Goal: Obtain resource: Download file/media

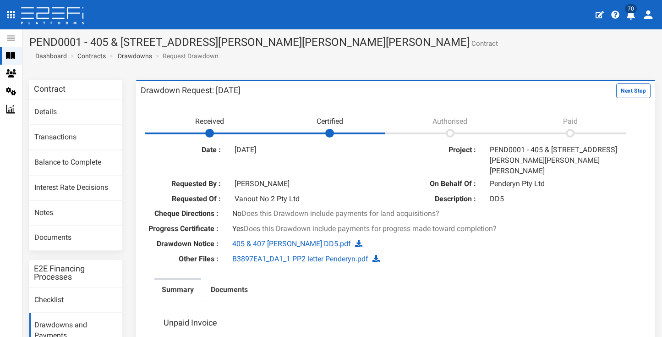
scroll to position [389, 0]
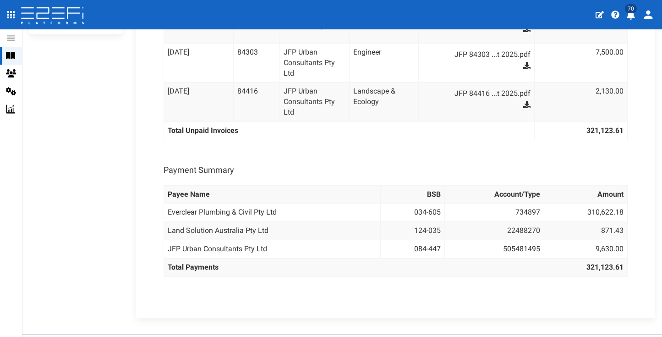
drag, startPoint x: 632, startPoint y: 15, endPoint x: 631, endPoint y: 29, distance: 14.7
click at [632, 15] on icon "profile" at bounding box center [631, 15] width 8 height 9
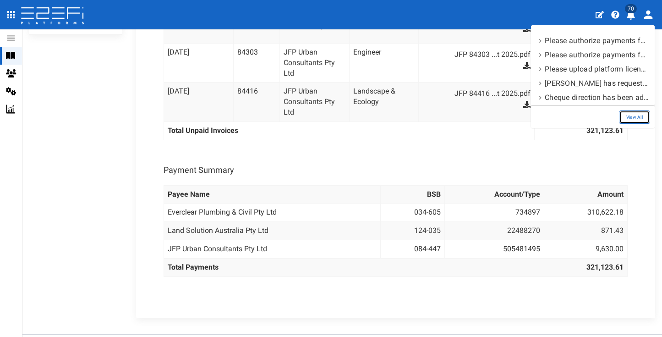
click at [646, 119] on link "View All" at bounding box center [634, 116] width 31 height 13
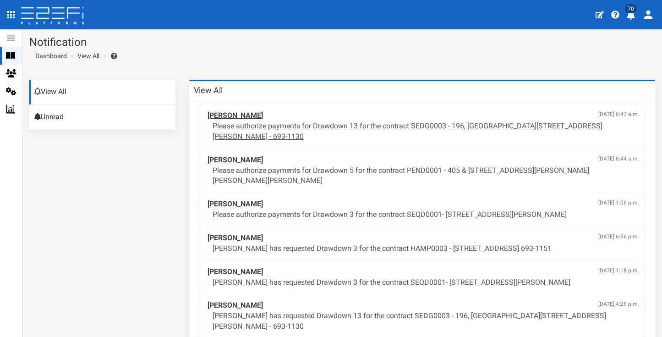
click at [372, 124] on p "Please authorize payments for Drawdown 13 for the contract SEDG0003 - 196, [GEO…" at bounding box center [426, 131] width 427 height 21
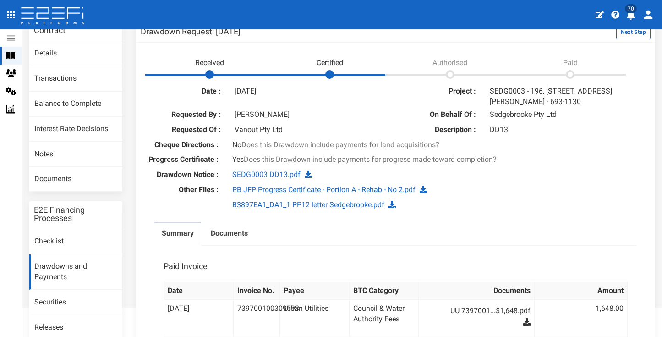
scroll to position [150, 0]
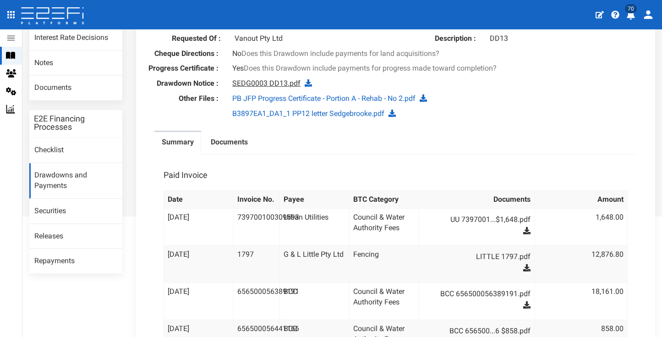
click at [283, 81] on link "SEDG0003 DD13.pdf" at bounding box center [266, 83] width 68 height 9
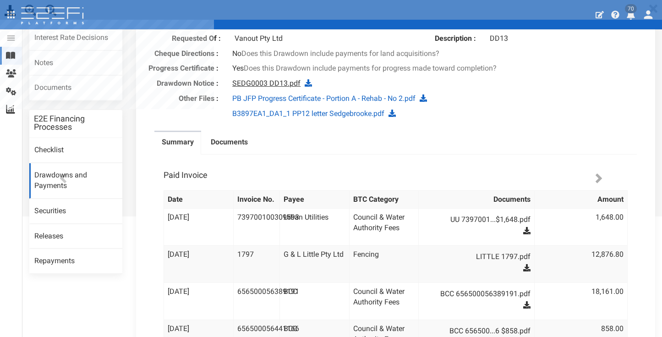
scroll to position [0, 0]
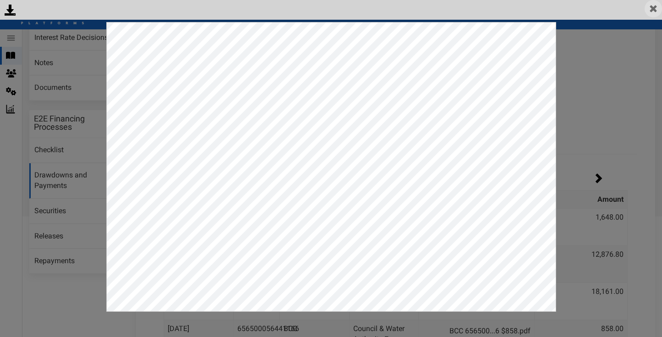
click at [652, 11] on img at bounding box center [653, 8] width 17 height 17
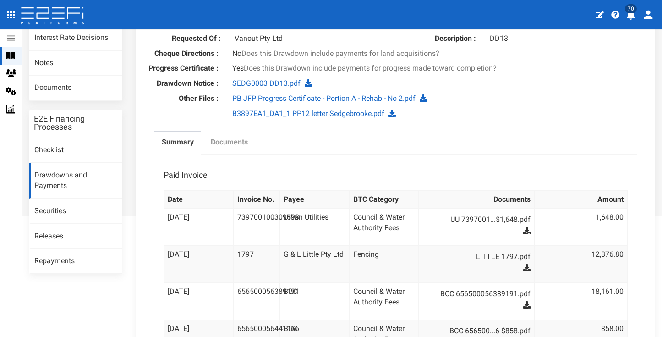
click at [213, 137] on label "Documents" at bounding box center [229, 142] width 37 height 11
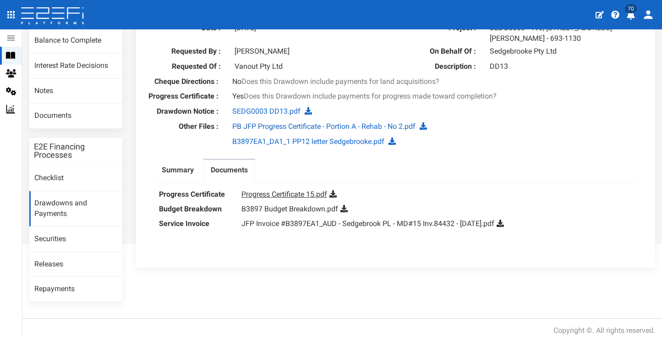
click at [298, 191] on link "Progress Certificate 15.pdf" at bounding box center [284, 194] width 86 height 9
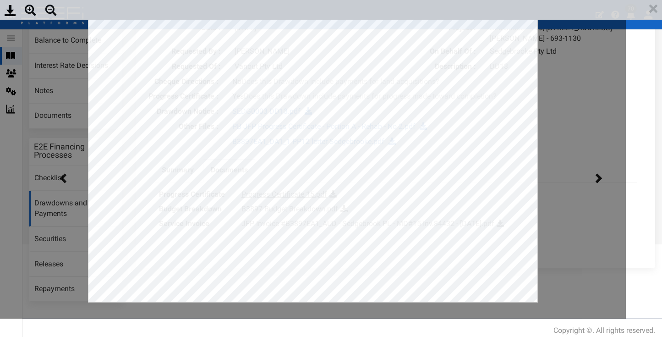
scroll to position [0, 0]
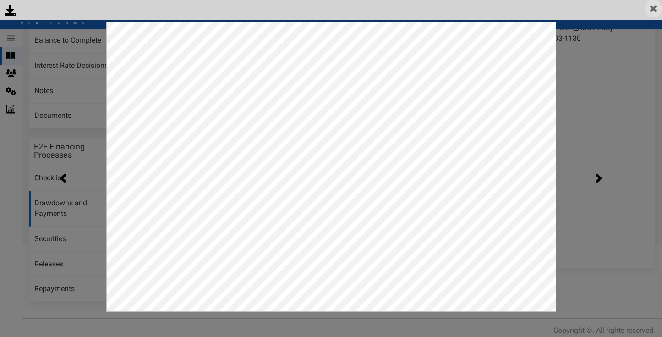
click at [656, 11] on img at bounding box center [653, 8] width 17 height 17
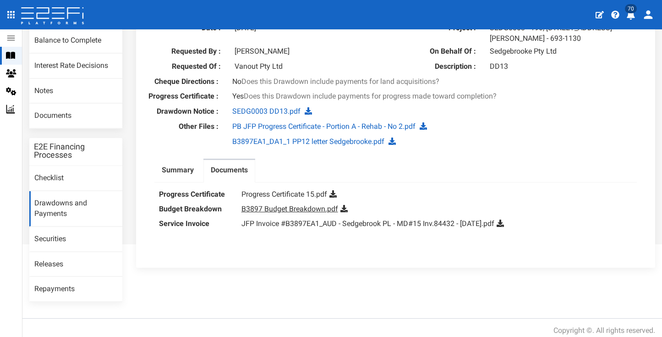
click at [290, 204] on link "B3897 Budget Breakdown.pdf" at bounding box center [289, 208] width 97 height 9
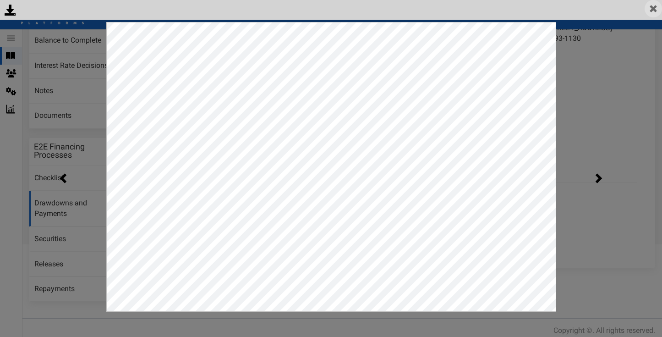
click at [654, 6] on img at bounding box center [653, 8] width 17 height 17
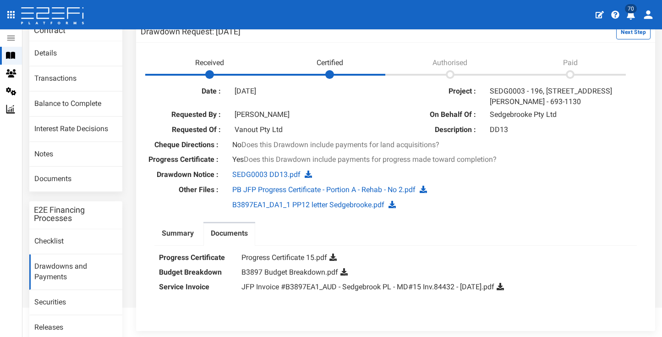
scroll to position [99, 0]
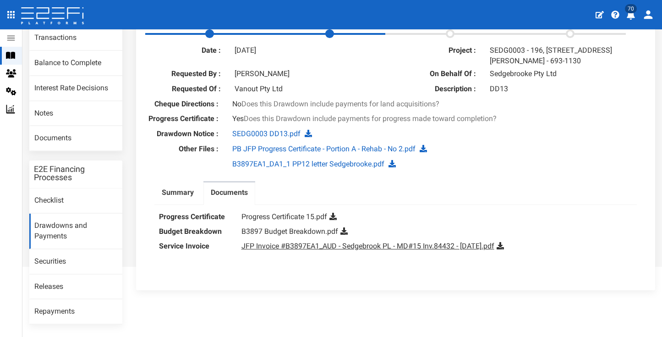
click at [316, 241] on link "JFP Invoice #B3897EA1_AUD - Sedgebrook PL - MD#15 Inv.84432 - September 2025.pdf" at bounding box center [367, 245] width 253 height 9
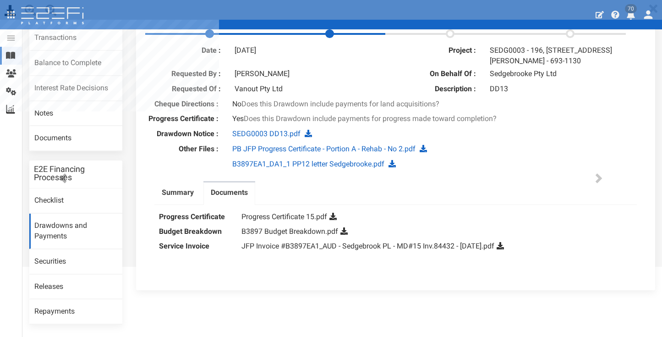
scroll to position [0, 0]
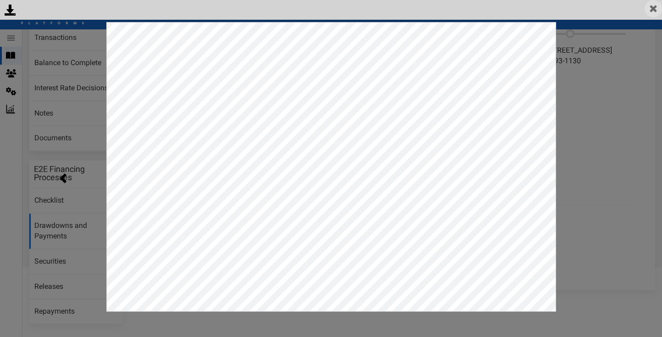
click at [653, 5] on img at bounding box center [653, 8] width 17 height 17
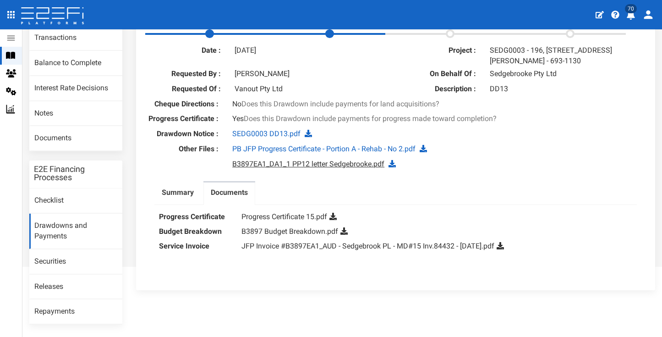
click at [312, 161] on link "B3897EA1_DA1_1 PP12 letter Sedgebrooke.pdf" at bounding box center [308, 163] width 152 height 9
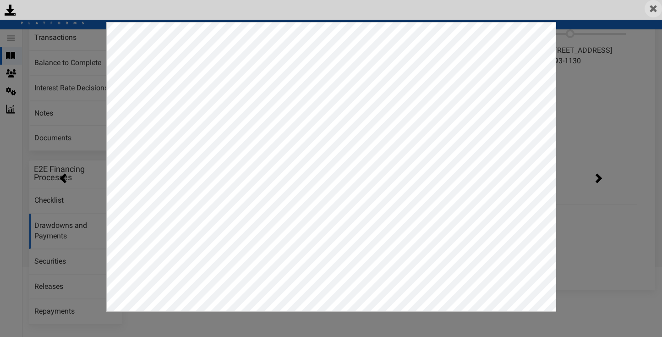
click at [656, 7] on img at bounding box center [653, 8] width 17 height 17
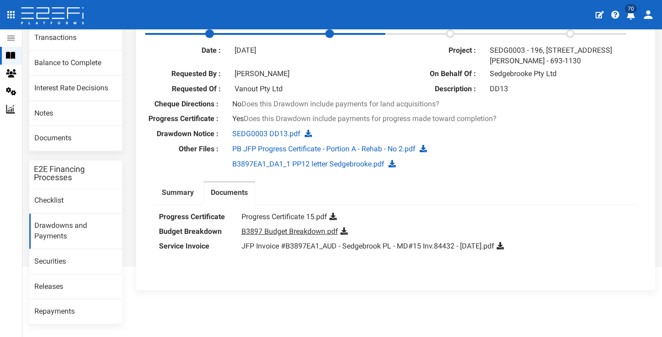
click at [321, 227] on link "B3897 Budget Breakdown.pdf" at bounding box center [289, 231] width 97 height 9
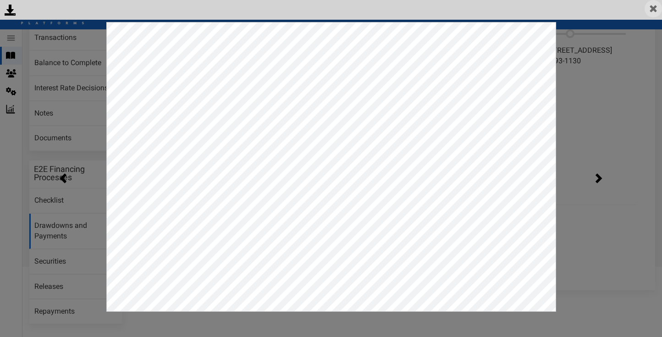
click at [650, 9] on img at bounding box center [653, 8] width 17 height 17
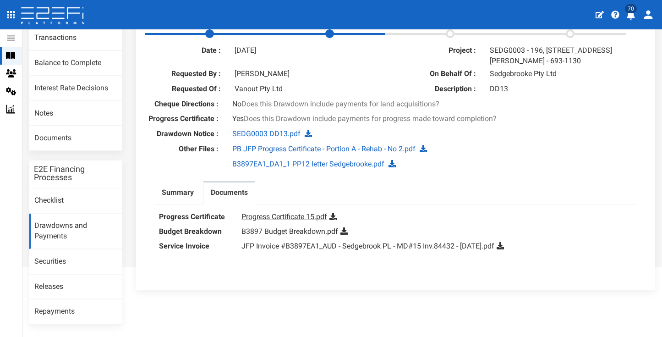
click at [300, 214] on link "Progress Certificate 15.pdf" at bounding box center [284, 216] width 86 height 9
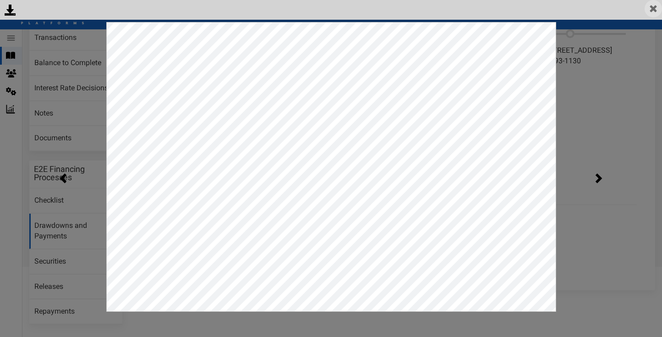
click at [659, 8] on img at bounding box center [653, 8] width 17 height 17
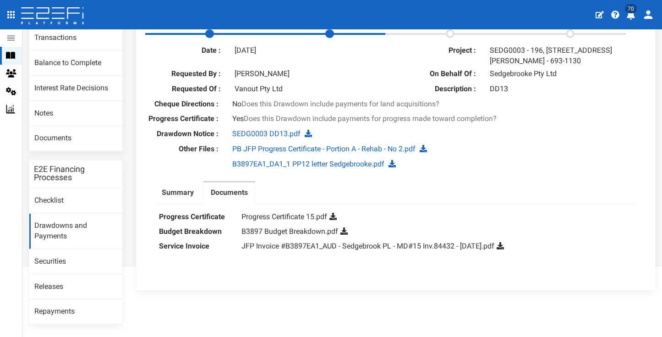
drag, startPoint x: 185, startPoint y: 191, endPoint x: 285, endPoint y: 195, distance: 100.4
click at [185, 191] on label "Summary" at bounding box center [178, 192] width 32 height 11
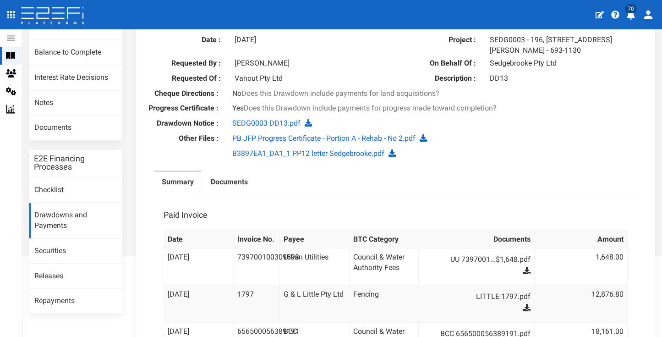
scroll to position [143, 0]
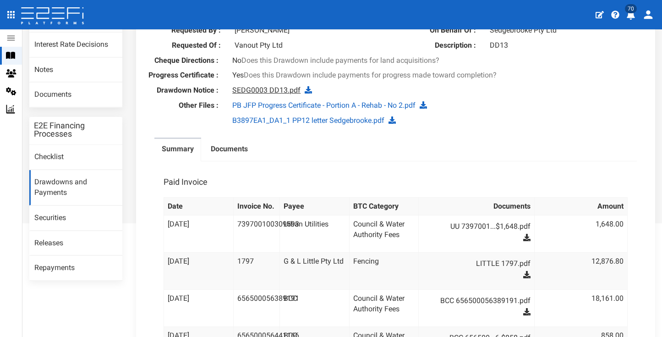
click at [255, 90] on link "SEDG0003 DD13.pdf" at bounding box center [266, 90] width 68 height 9
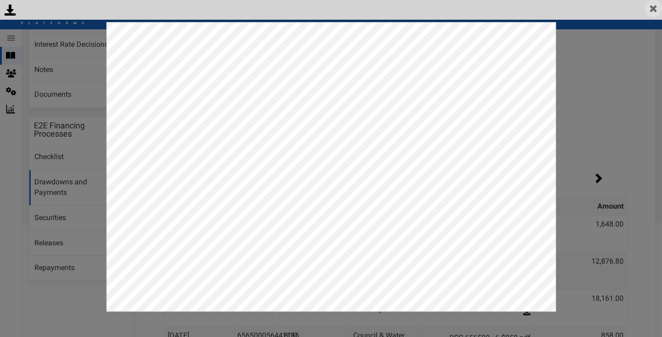
click at [649, 13] on img at bounding box center [653, 8] width 17 height 17
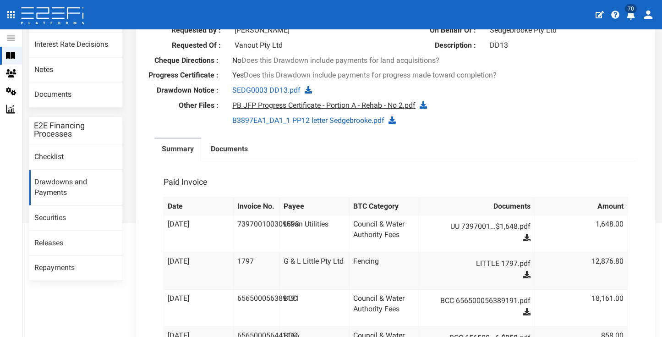
click at [337, 105] on link "PB JFP Progress Certificate - Portion A - Rehab - No 2.pdf" at bounding box center [323, 105] width 183 height 9
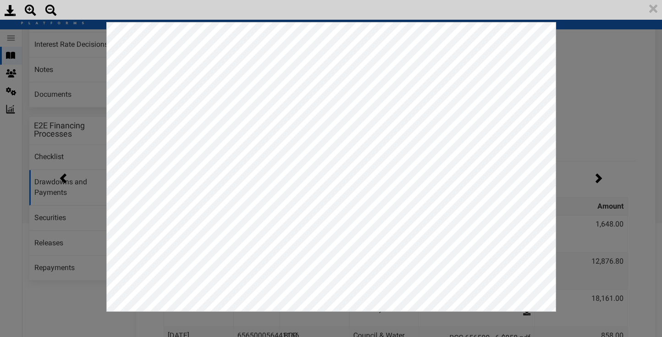
scroll to position [0, 0]
click at [649, 9] on img at bounding box center [653, 8] width 17 height 17
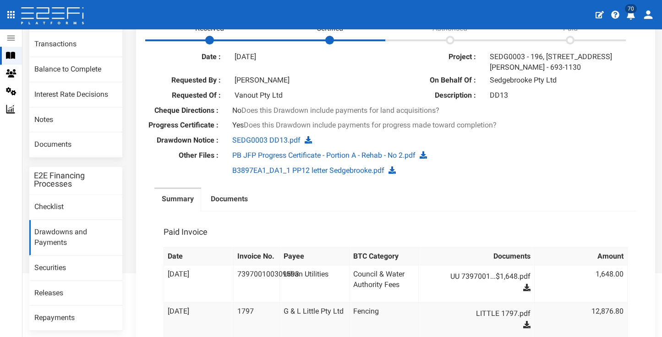
scroll to position [73, 0]
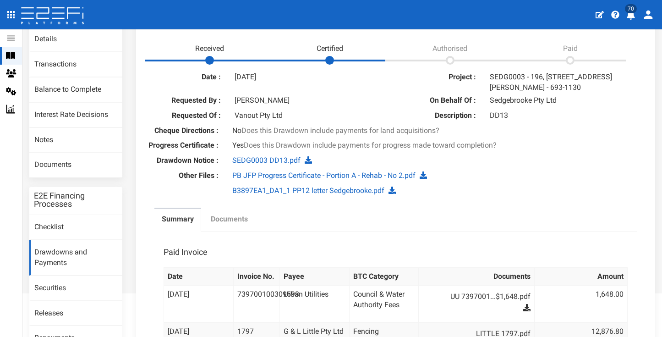
click at [236, 214] on label "Documents" at bounding box center [229, 219] width 37 height 11
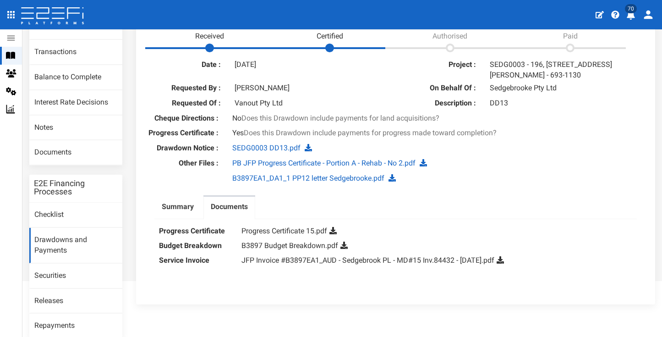
scroll to position [122, 0]
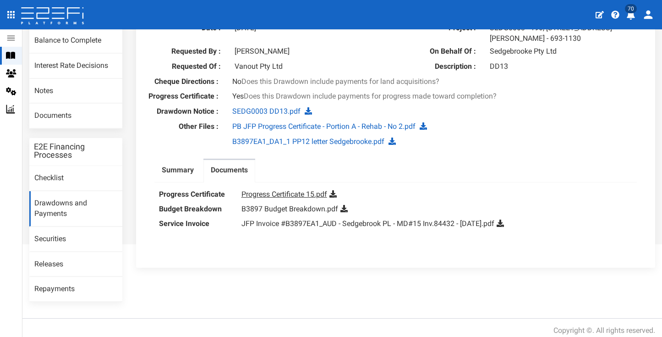
click at [312, 190] on link "Progress Certificate 15.pdf" at bounding box center [284, 194] width 86 height 9
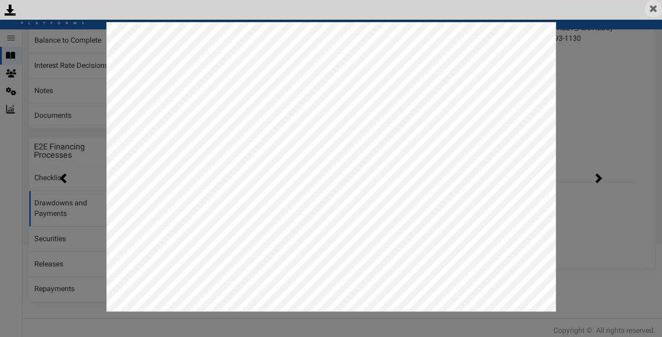
click at [655, 13] on img at bounding box center [653, 8] width 17 height 17
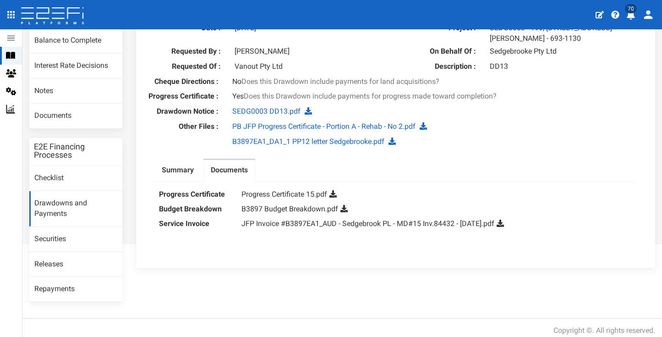
click at [301, 202] on dd "B3897 Budget Breakdown.pdf" at bounding box center [436, 209] width 391 height 15
click at [300, 204] on link "B3897 Budget Breakdown.pdf" at bounding box center [289, 208] width 97 height 9
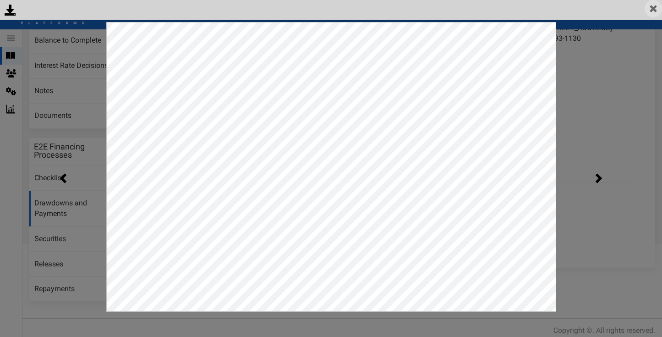
click at [647, 10] on img at bounding box center [653, 8] width 17 height 17
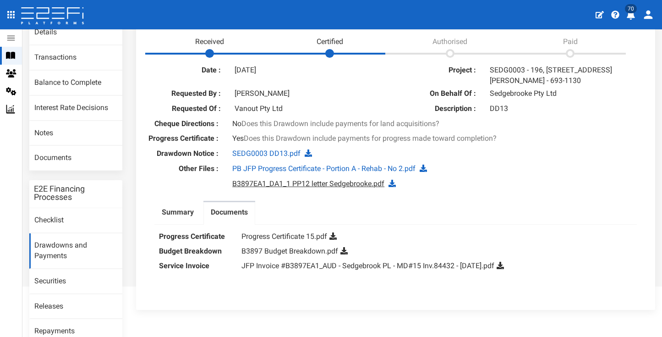
scroll to position [64, 0]
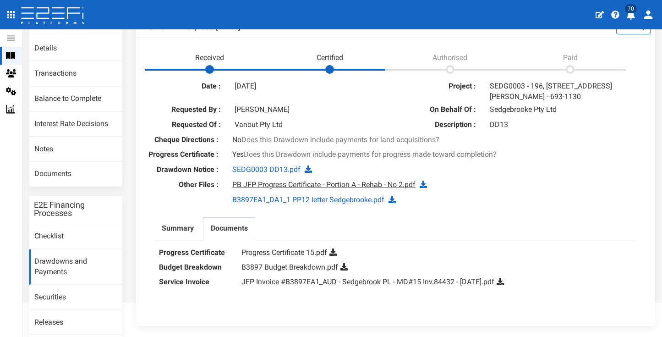
click at [300, 183] on link "PB JFP Progress Certificate - Portion A - Rehab - No 2.pdf" at bounding box center [323, 184] width 183 height 9
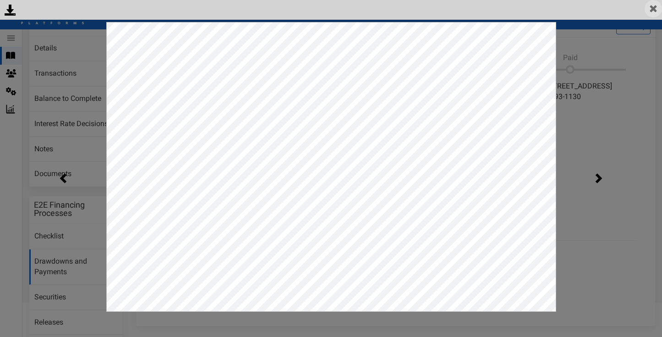
click at [651, 8] on img at bounding box center [653, 8] width 17 height 17
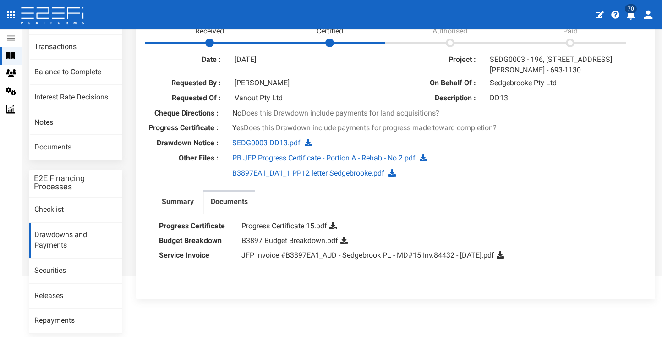
scroll to position [122, 0]
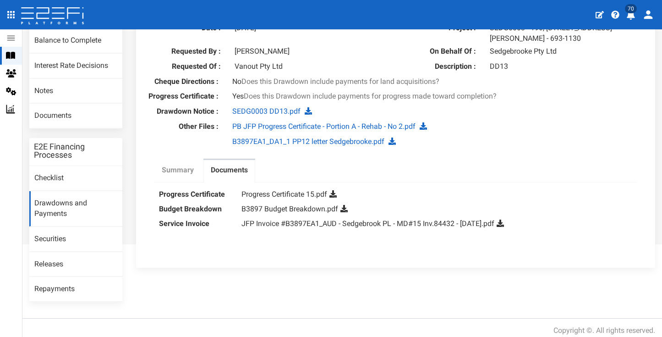
click at [186, 170] on label "Summary" at bounding box center [178, 170] width 32 height 11
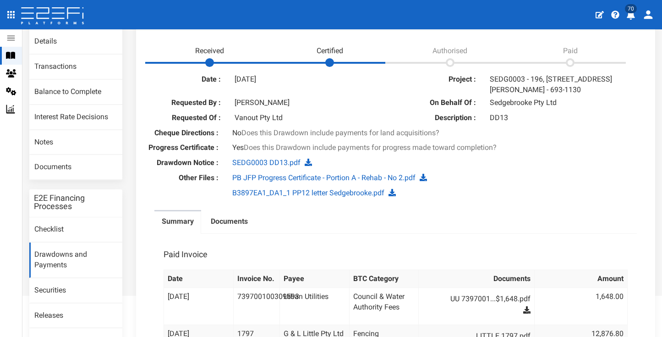
scroll to position [89, 0]
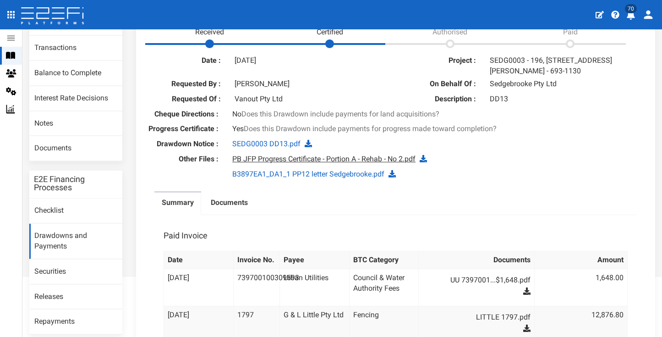
click at [346, 154] on link "PB JFP Progress Certificate - Portion A - Rehab - No 2.pdf" at bounding box center [323, 158] width 183 height 9
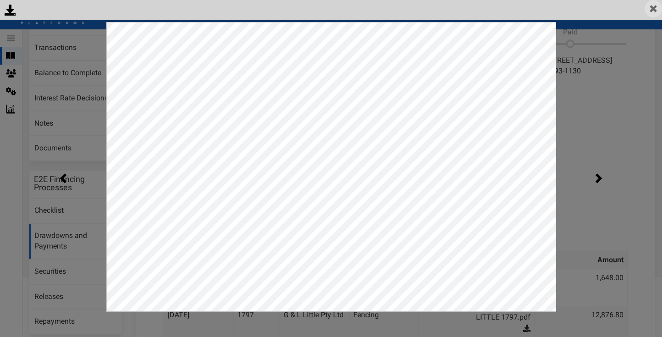
click at [650, 13] on img at bounding box center [653, 8] width 17 height 17
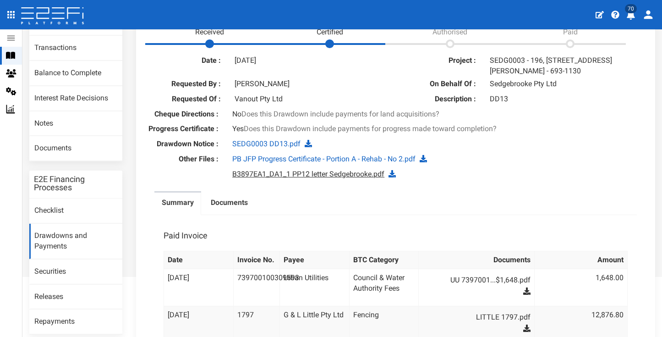
click at [291, 171] on link "B3897EA1_DA1_1 PP12 letter Sedgebrooke.pdf" at bounding box center [308, 174] width 152 height 9
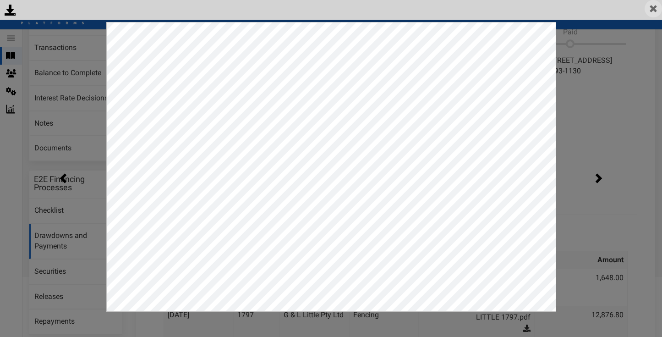
click at [659, 6] on img at bounding box center [653, 8] width 17 height 17
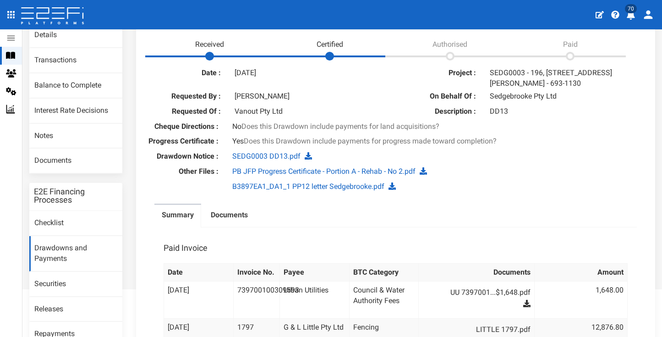
scroll to position [29, 0]
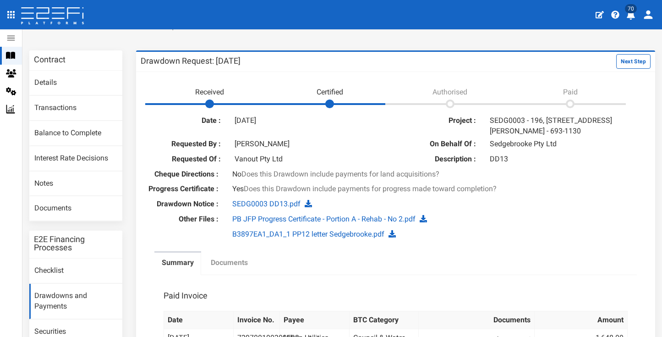
click at [240, 252] on link "Documents" at bounding box center [229, 263] width 52 height 23
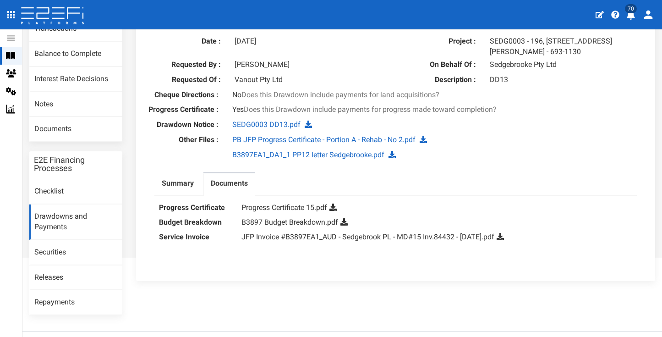
scroll to position [122, 0]
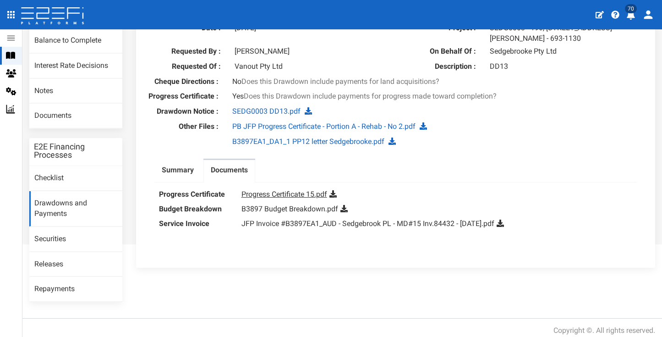
click at [274, 192] on link "Progress Certificate 15.pdf" at bounding box center [284, 194] width 86 height 9
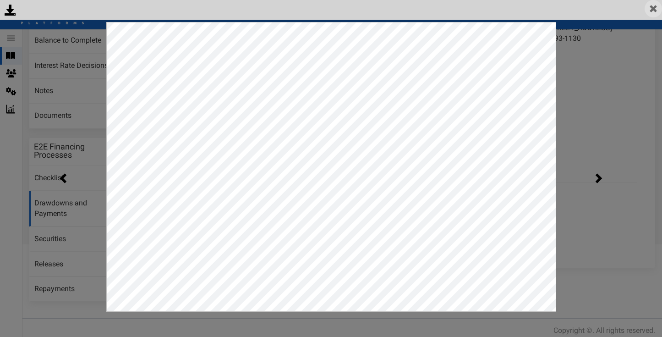
click at [655, 10] on img at bounding box center [653, 8] width 17 height 17
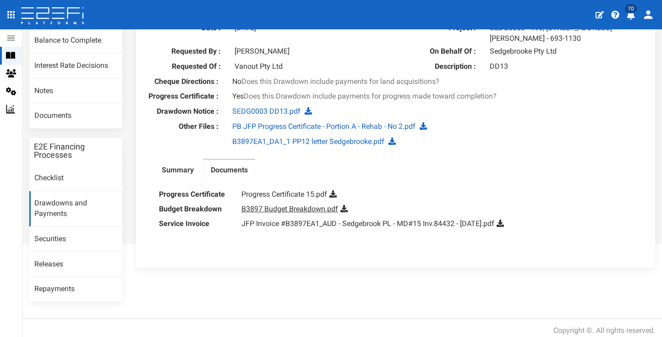
click at [300, 204] on link "B3897 Budget Breakdown.pdf" at bounding box center [289, 208] width 97 height 9
